Goal: Task Accomplishment & Management: Manage account settings

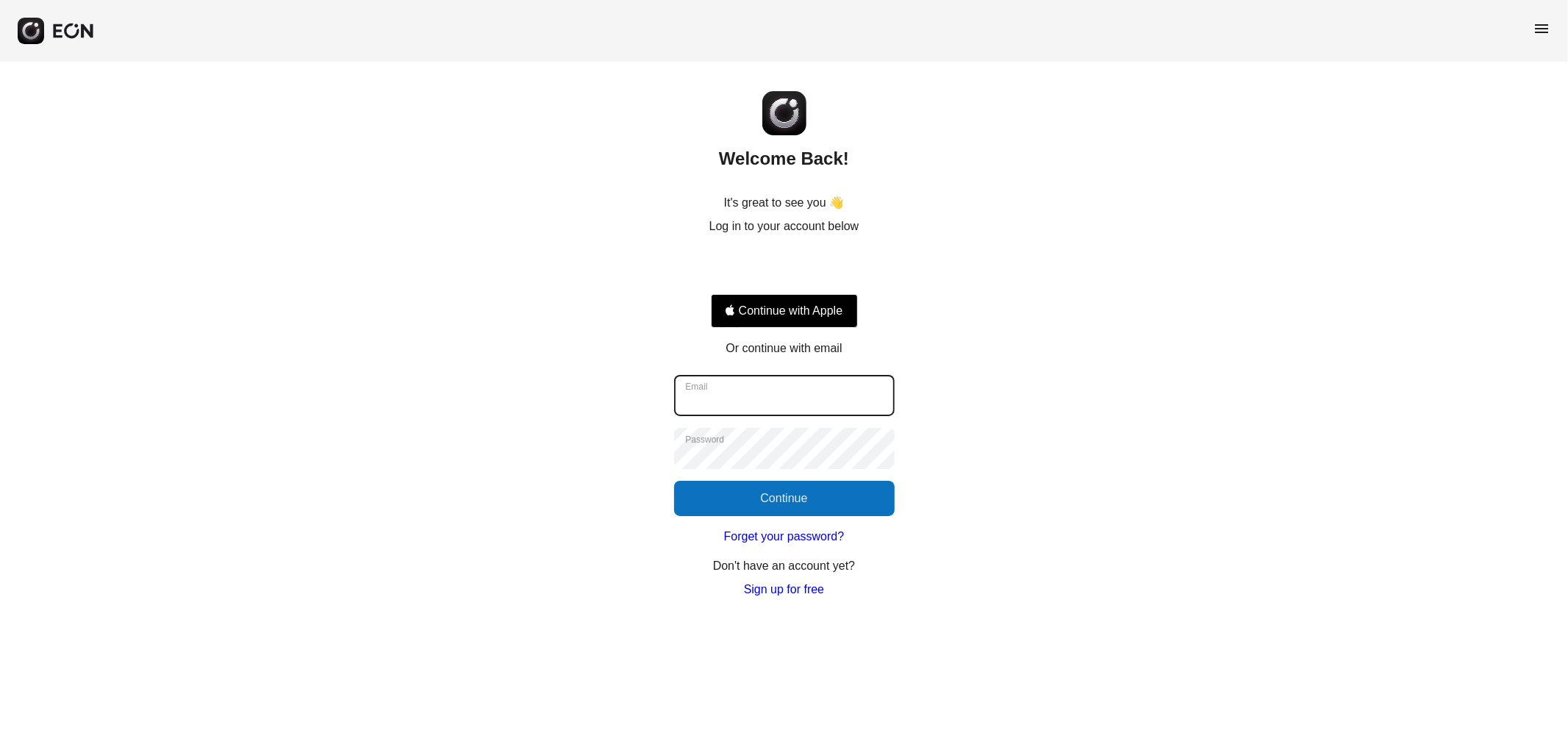
click at [777, 394] on input "Email" at bounding box center [784, 395] width 221 height 41
click at [0, 598] on com-1password-button at bounding box center [0, 598] width 0 height 0
type input "**********"
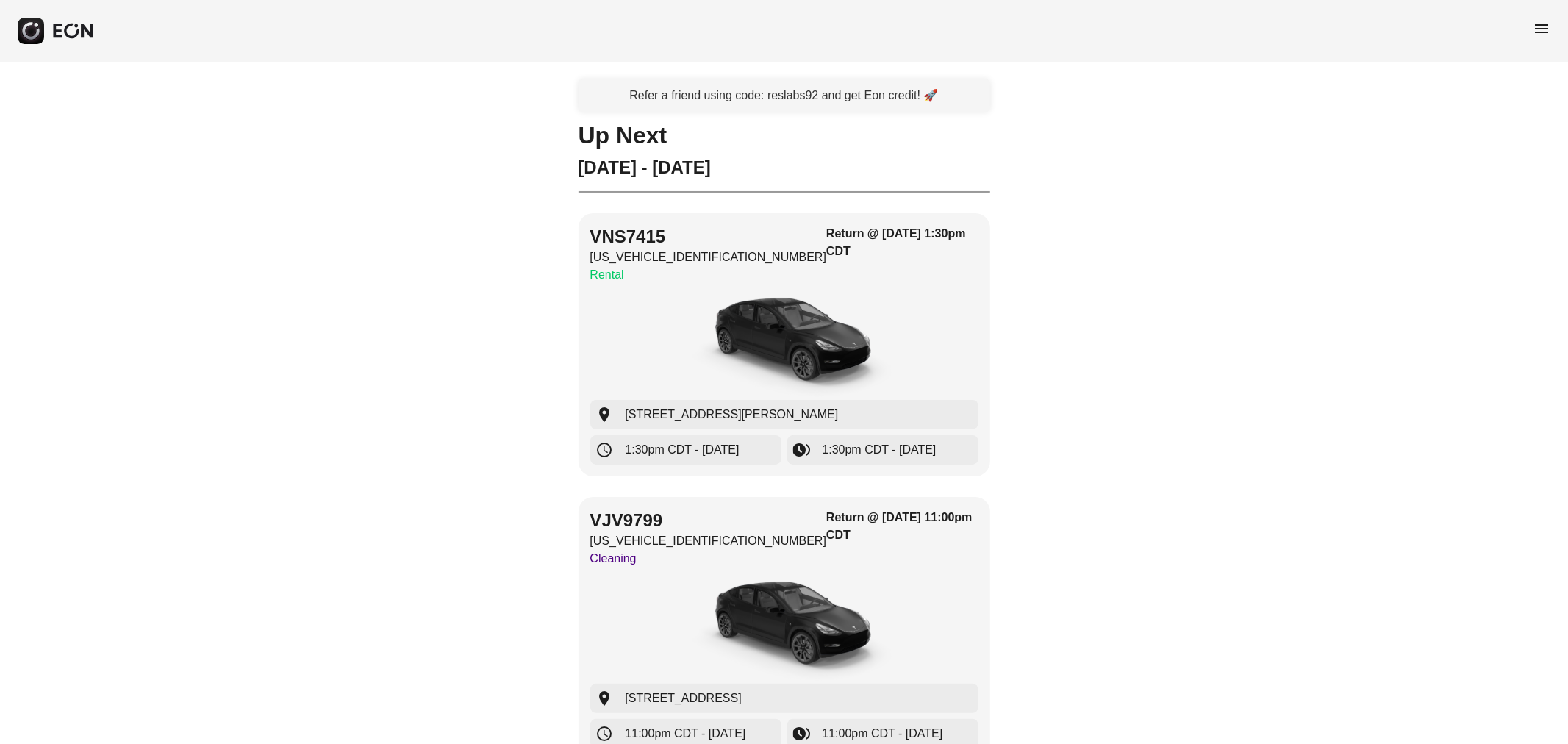
click at [1545, 25] on span "menu" at bounding box center [1542, 28] width 18 height 18
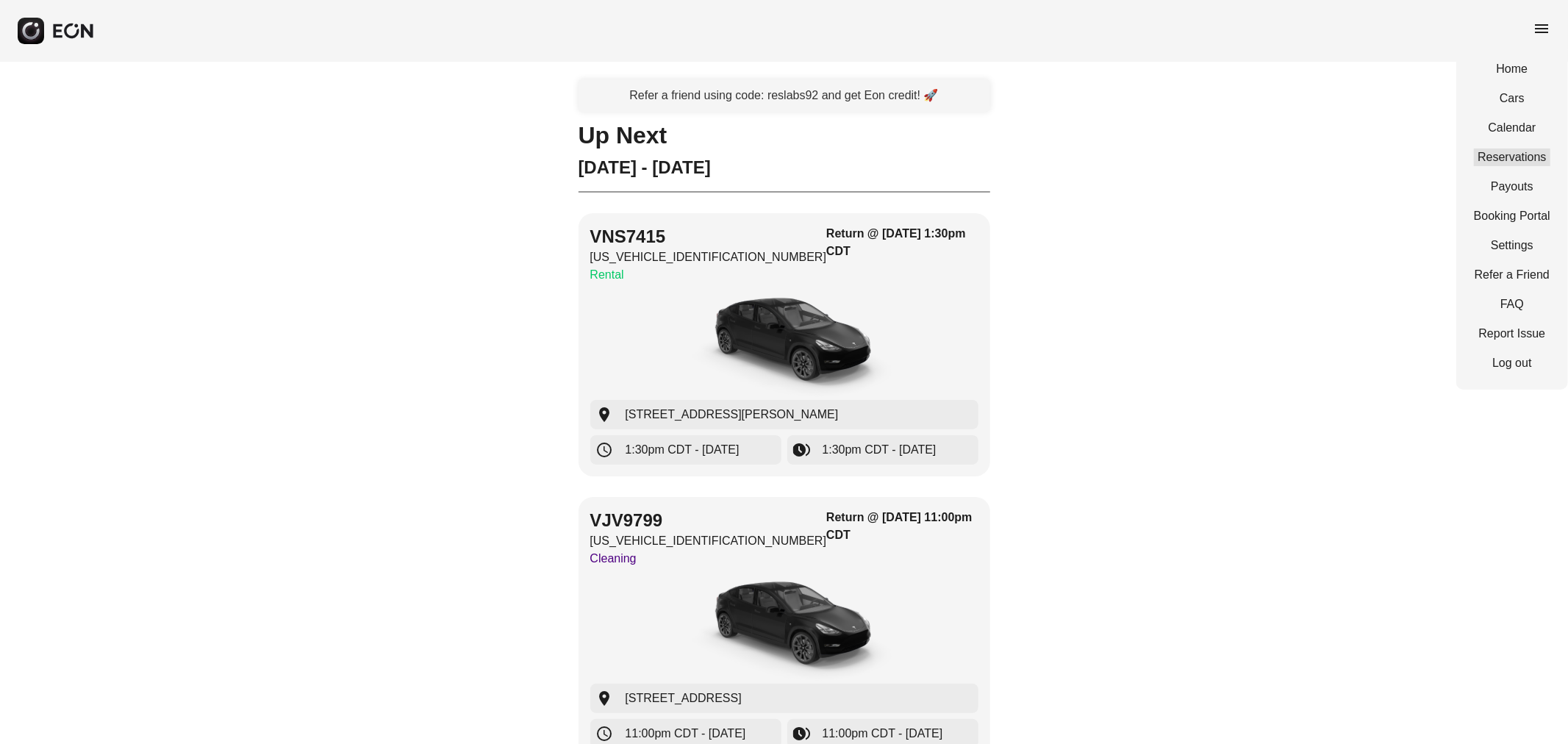
click at [1504, 155] on link "Reservations" at bounding box center [1512, 157] width 76 height 18
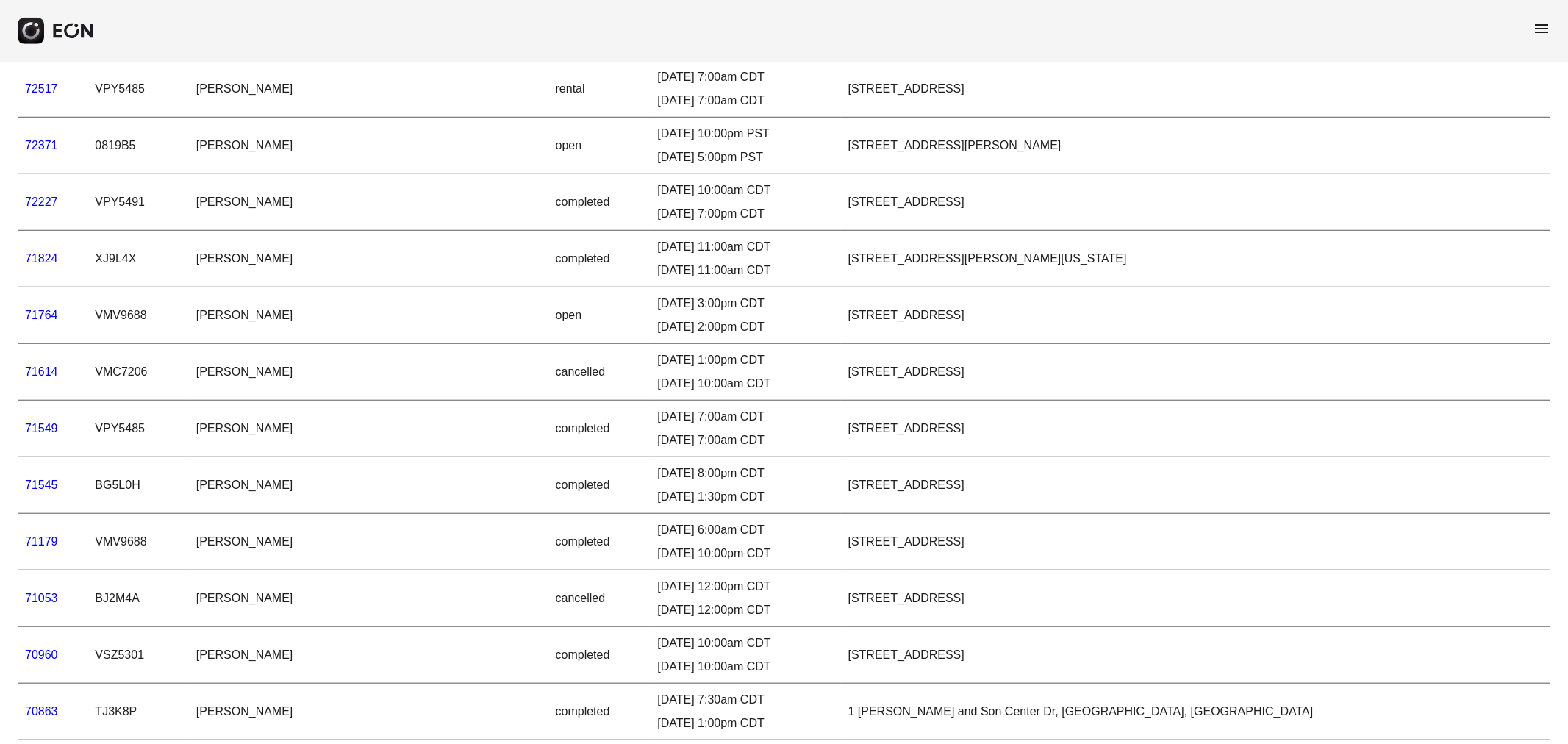
scroll to position [4399, 0]
